Goal: Task Accomplishment & Management: Use online tool/utility

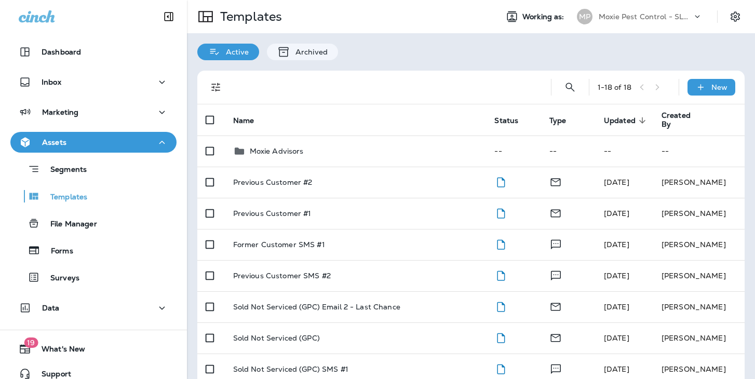
click at [694, 17] on icon at bounding box center [698, 16] width 10 height 10
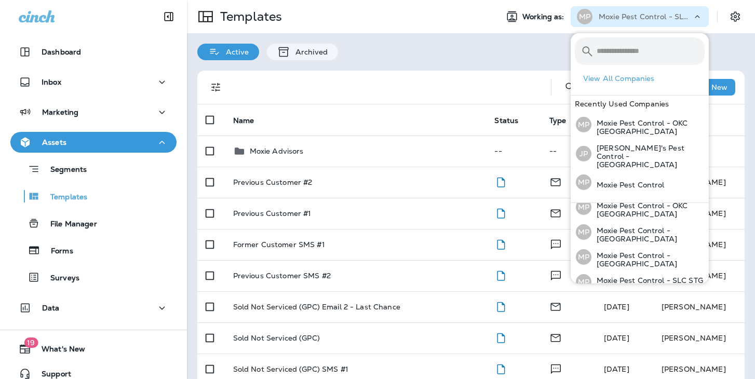
scroll to position [129, 0]
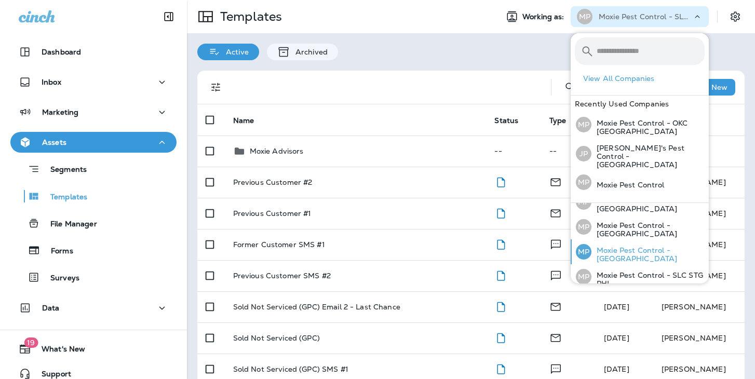
click at [617, 246] on p "Moxie Pest Control - [GEOGRAPHIC_DATA]" at bounding box center [648, 254] width 113 height 17
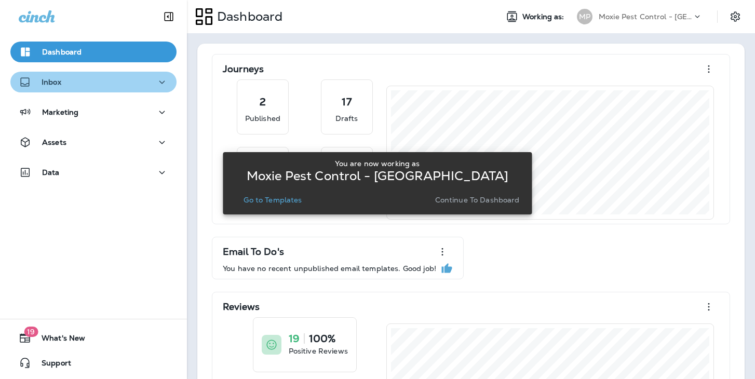
click at [153, 84] on div "Inbox" at bounding box center [94, 82] width 150 height 13
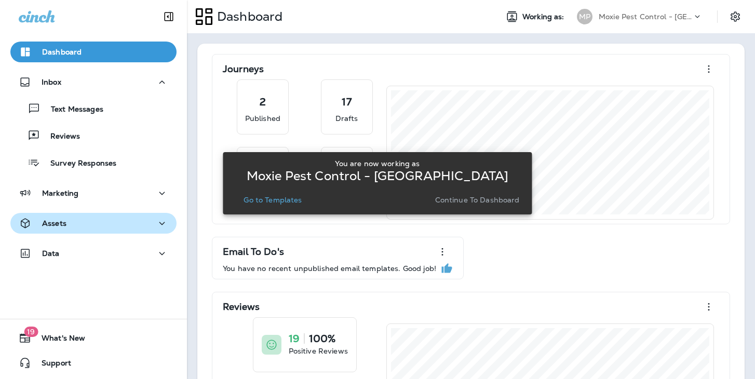
click at [160, 222] on icon "button" at bounding box center [162, 223] width 12 height 13
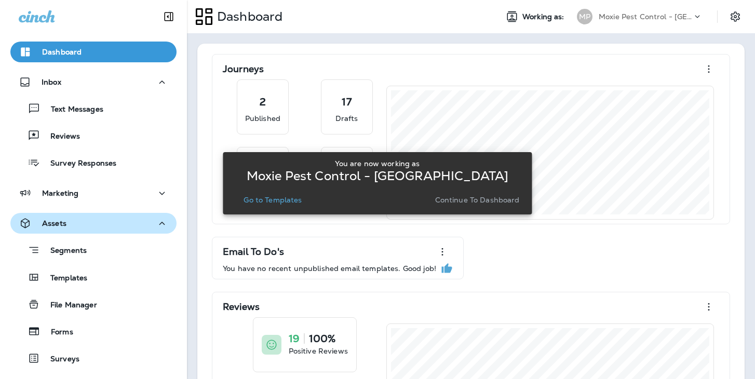
click at [160, 222] on icon "button" at bounding box center [162, 223] width 12 height 13
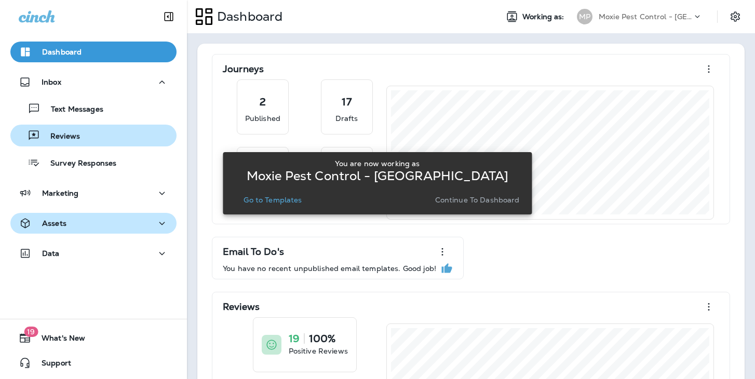
click at [145, 130] on div "Reviews" at bounding box center [94, 136] width 158 height 16
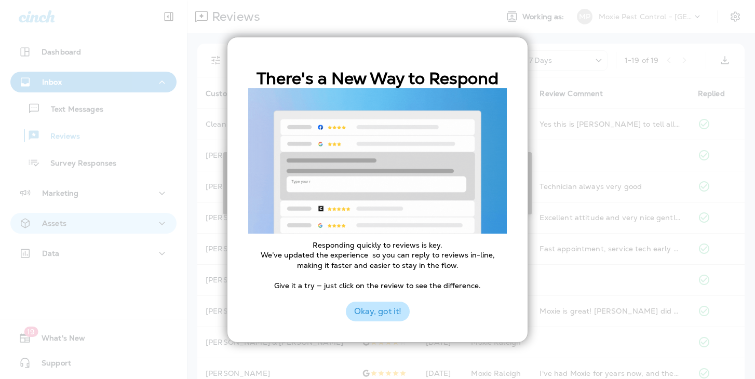
click at [354, 311] on button "Okay, got it!" at bounding box center [378, 312] width 64 height 20
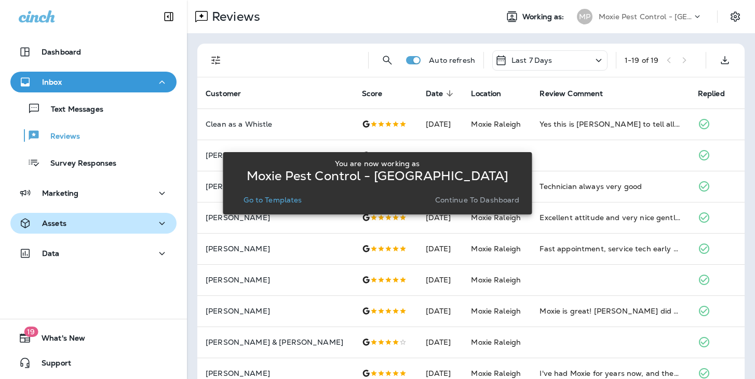
click at [432, 30] on div "You are now working as Moxie Pest Control - [GEOGRAPHIC_DATA] Go to Templates C…" at bounding box center [377, 183] width 309 height 367
click at [449, 202] on p "Continue to Dashboard" at bounding box center [477, 200] width 85 height 8
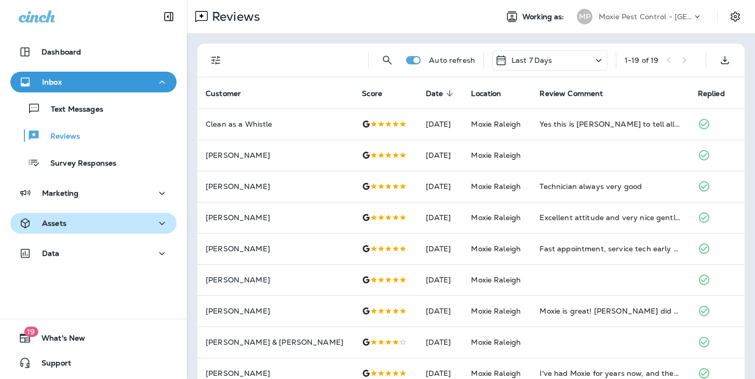
click at [574, 59] on div "Last 7 Days" at bounding box center [550, 60] width 115 height 20
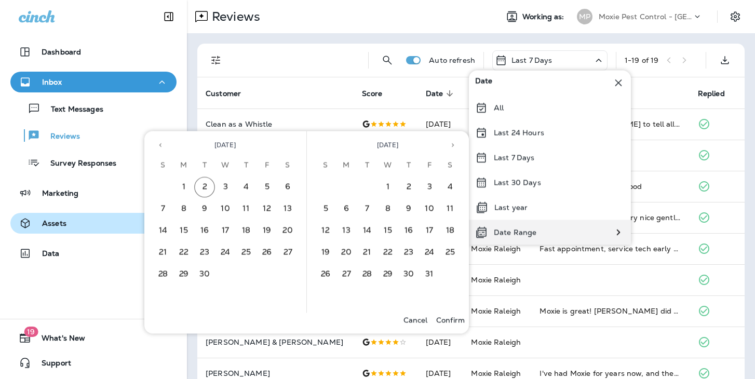
click at [498, 230] on p "Date Range" at bounding box center [515, 233] width 43 height 8
click at [164, 144] on icon "Previous month" at bounding box center [160, 145] width 7 height 7
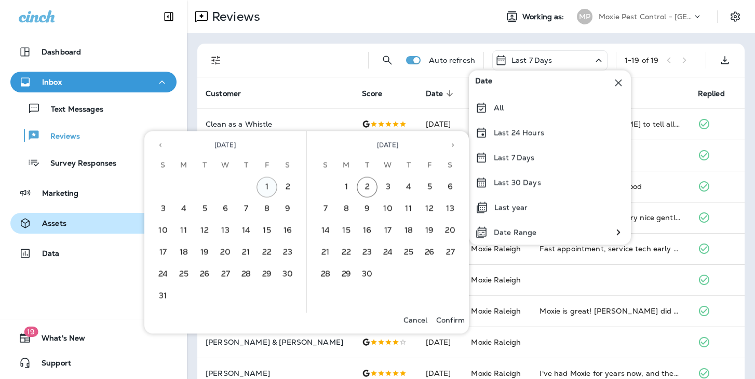
click at [267, 189] on button "1" at bounding box center [267, 187] width 21 height 21
click at [161, 296] on button "31" at bounding box center [163, 296] width 21 height 21
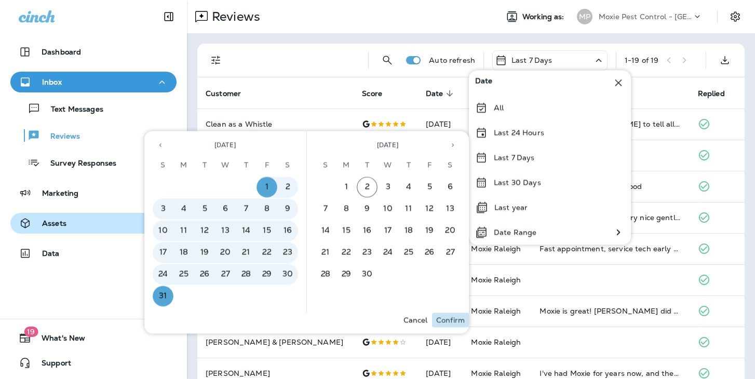
click at [450, 319] on p "Confirm" at bounding box center [450, 320] width 29 height 8
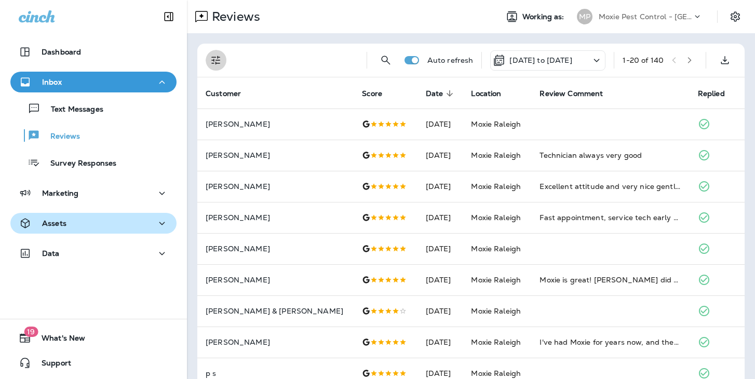
click at [221, 59] on icon "Filters" at bounding box center [216, 60] width 12 height 12
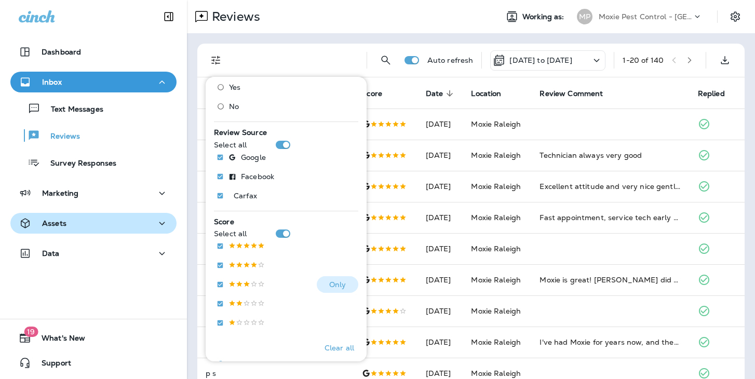
scroll to position [55, 0]
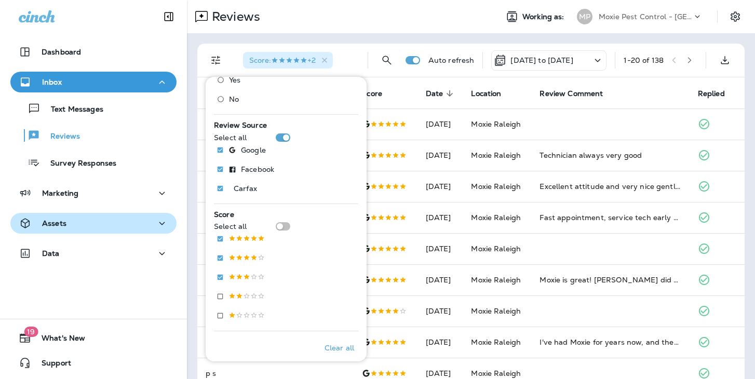
click at [370, 22] on div "Reviews" at bounding box center [338, 16] width 302 height 21
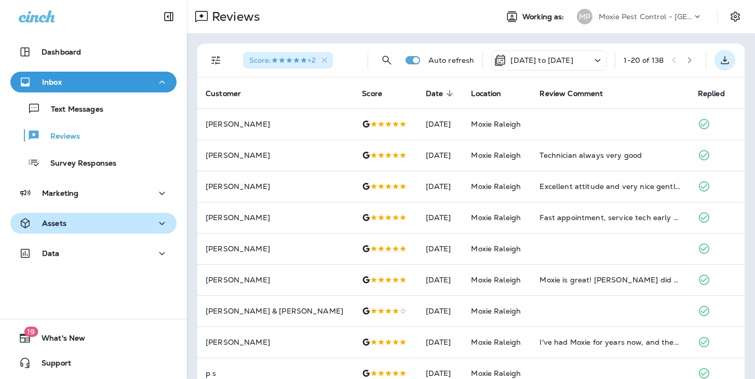
click at [731, 61] on icon "Export as CSV" at bounding box center [725, 60] width 12 height 12
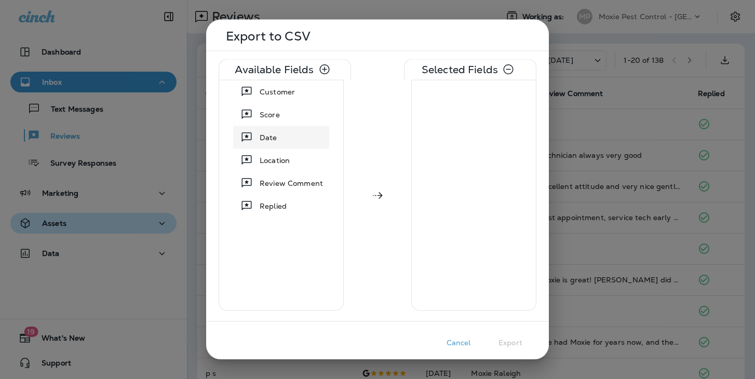
click at [272, 138] on span "Date" at bounding box center [269, 137] width 18 height 10
click at [284, 114] on div "Score" at bounding box center [270, 114] width 29 height 19
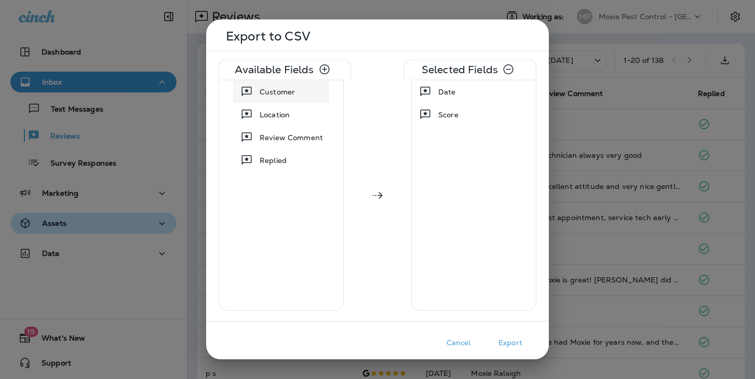
click at [294, 98] on div "Customer" at bounding box center [278, 92] width 44 height 19
click at [293, 108] on div "Review Comment" at bounding box center [292, 114] width 72 height 19
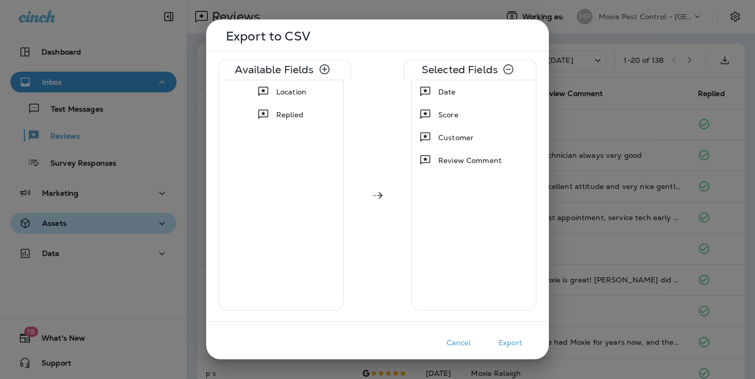
click at [518, 343] on button "Export" at bounding box center [511, 343] width 52 height 16
